Goal: Communication & Community: Answer question/provide support

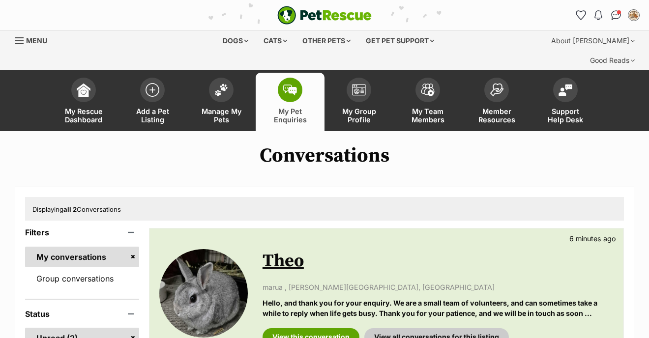
click at [298, 250] on link "Theo" at bounding box center [282, 261] width 41 height 22
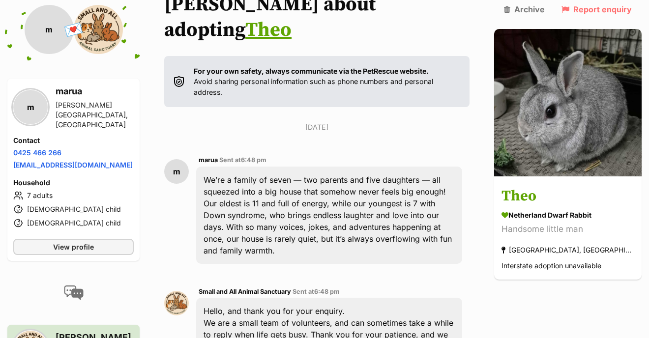
scroll to position [205, 0]
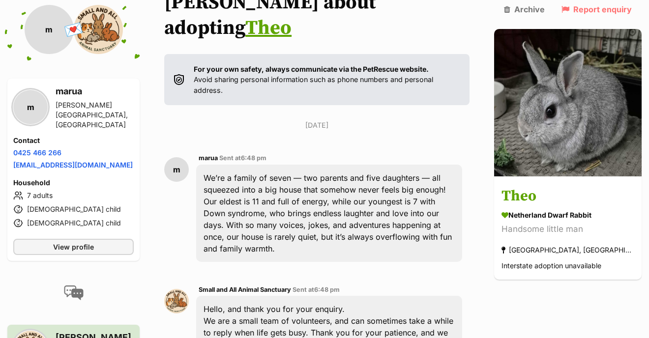
drag, startPoint x: 462, startPoint y: 133, endPoint x: 485, endPoint y: 162, distance: 37.2
click at [462, 165] on div "We’re a family of seven — two parents and five daughters — all squeezed into a …" at bounding box center [329, 213] width 266 height 97
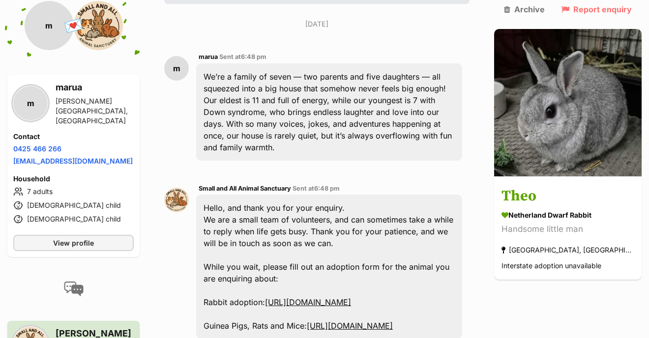
scroll to position [307, 0]
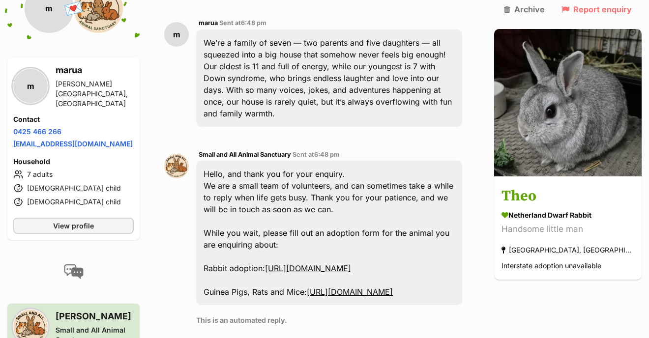
scroll to position [352, 0]
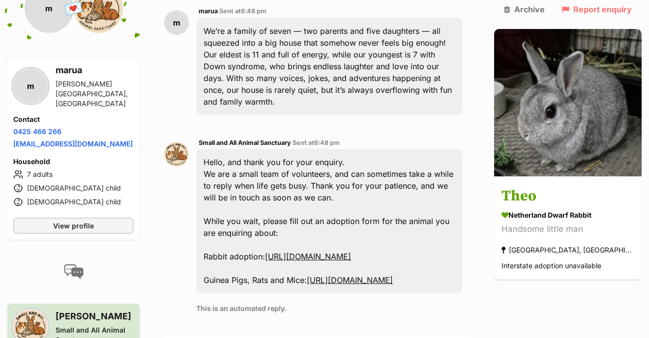
drag, startPoint x: 472, startPoint y: 167, endPoint x: 222, endPoint y: 160, distance: 250.2
click at [217, 164] on div "Small and All Animal Sanctuary Sent at 6:48 pm Hello, and thank you for your en…" at bounding box center [316, 229] width 305 height 199
copy div "Rabbit adoption: https://form.jotform.com/220056278557864"
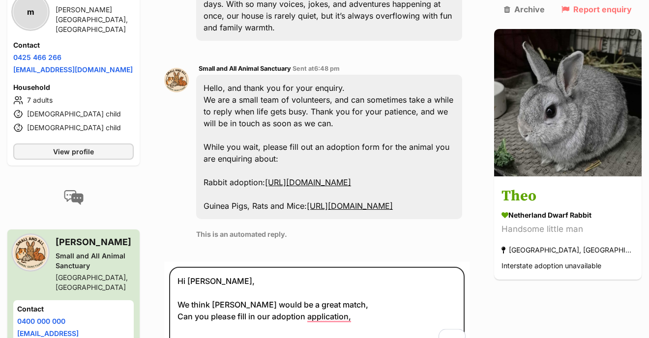
scroll to position [472, 0]
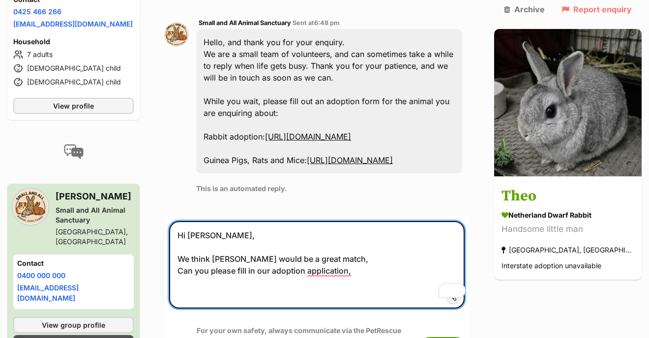
click at [227, 221] on textarea "Hi Marua, We think Theo would be a great match, Can you please fill in our adop…" at bounding box center [316, 264] width 295 height 87
paste textarea "Rabbit adoption: https://form.jotform.com/220056278557864"
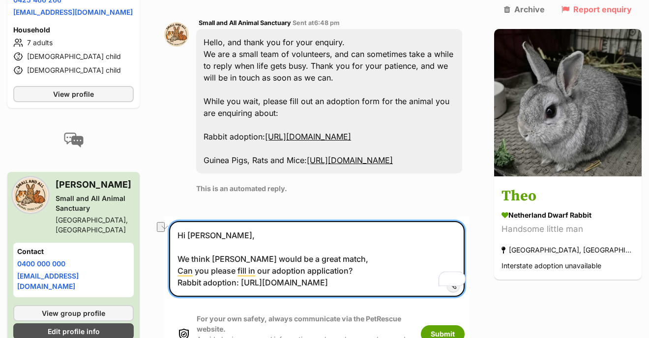
drag, startPoint x: 262, startPoint y: 202, endPoint x: 169, endPoint y: 200, distance: 93.9
click at [169, 200] on div "Back to all conversations 💌 Conversation participant details m m marua Clyde No…" at bounding box center [324, 21] width 649 height 698
click at [393, 221] on textarea "Hi Marua, We think Theo would be a great match, Can you please fill in our adop…" at bounding box center [316, 259] width 295 height 76
click at [391, 221] on textarea "Hi Marua, We think Theo would be a great match, Can you please fill in our adop…" at bounding box center [316, 259] width 295 height 76
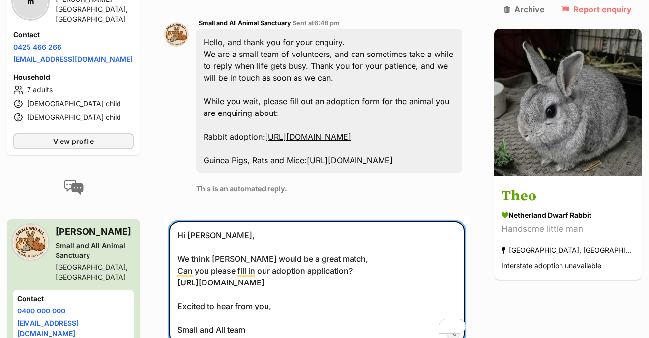
type textarea "Hi Marua, We think Theo would be a great match, Can you please fill in our adop…"
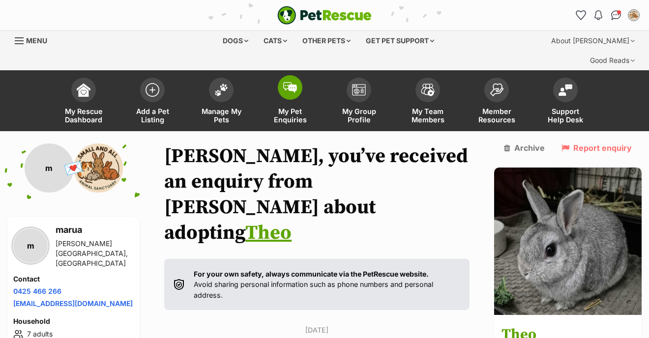
click at [277, 73] on link "My Pet Enquiries" at bounding box center [290, 102] width 69 height 58
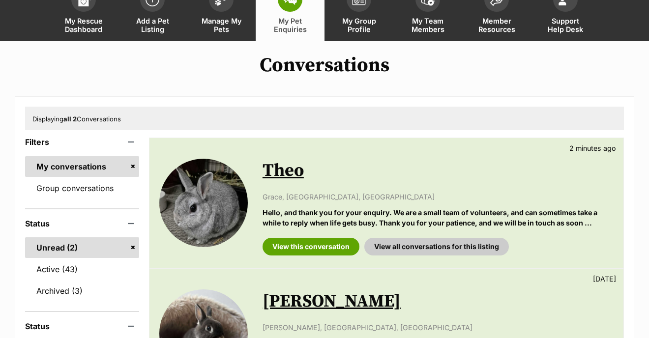
scroll to position [90, 0]
click at [294, 160] on link "Theo" at bounding box center [282, 171] width 41 height 22
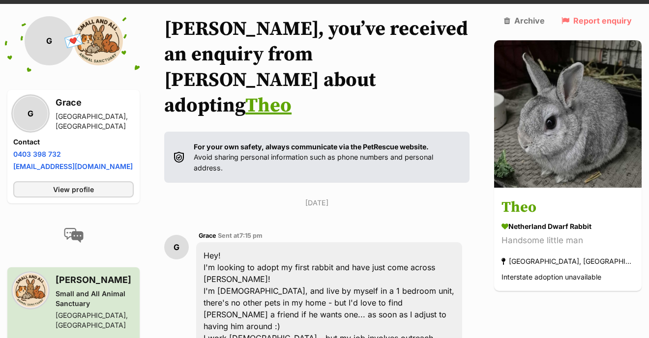
scroll to position [125, 0]
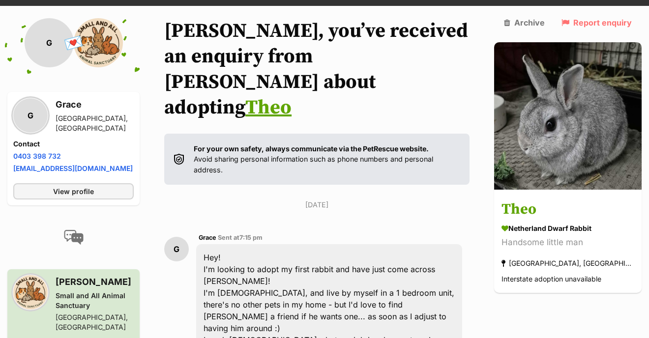
drag, startPoint x: 227, startPoint y: 202, endPoint x: 418, endPoint y: 299, distance: 214.7
click at [418, 299] on div "Hey! I'm looking to adopt my first rabbit and have just come across Theo! I'm 2…" at bounding box center [329, 340] width 266 height 192
click at [417, 298] on div "Hey! I'm looking to adopt my first rabbit and have just come across Theo! I'm 2…" at bounding box center [329, 340] width 266 height 192
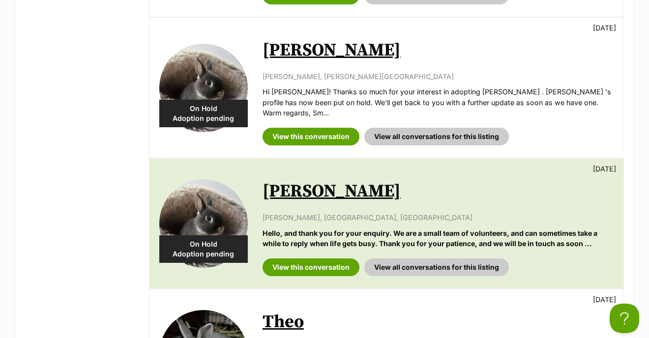
scroll to position [982, 0]
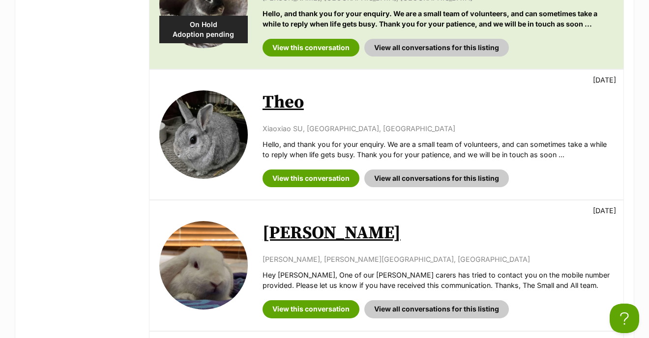
click at [274, 222] on link "[PERSON_NAME]" at bounding box center [331, 233] width 138 height 22
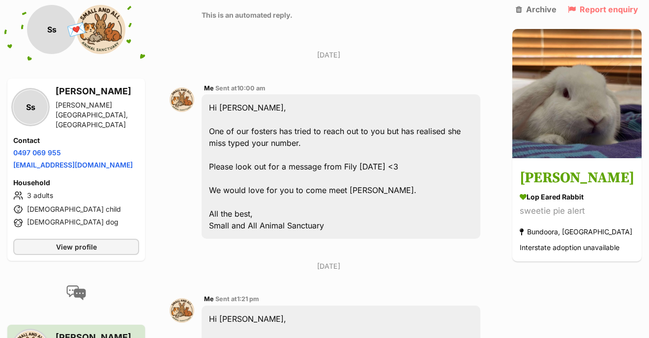
scroll to position [725, 0]
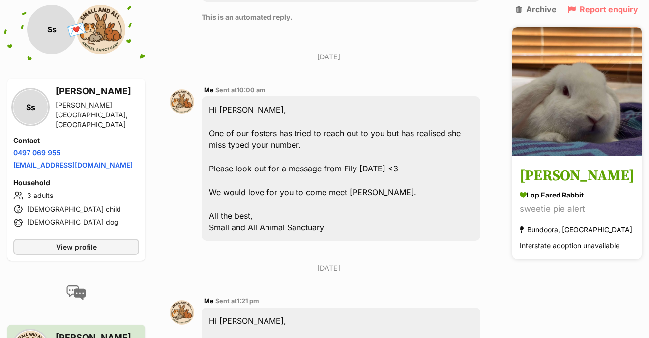
click at [559, 181] on h3 "[PERSON_NAME]" at bounding box center [576, 176] width 115 height 22
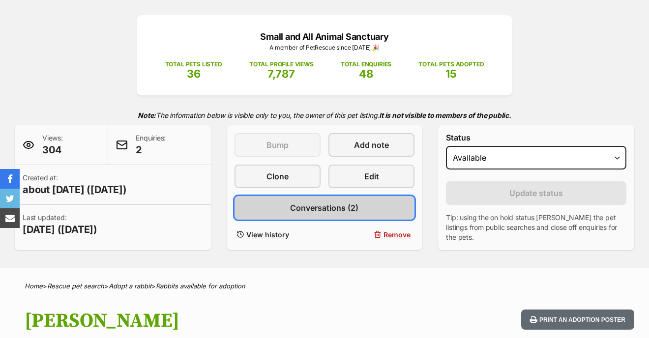
click at [357, 202] on span "Conversations (2)" at bounding box center [324, 208] width 68 height 12
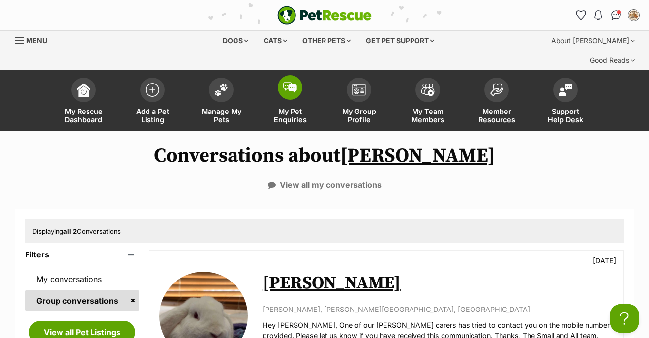
click at [288, 82] on img at bounding box center [290, 87] width 14 height 11
